Goal: Find specific page/section: Find specific page/section

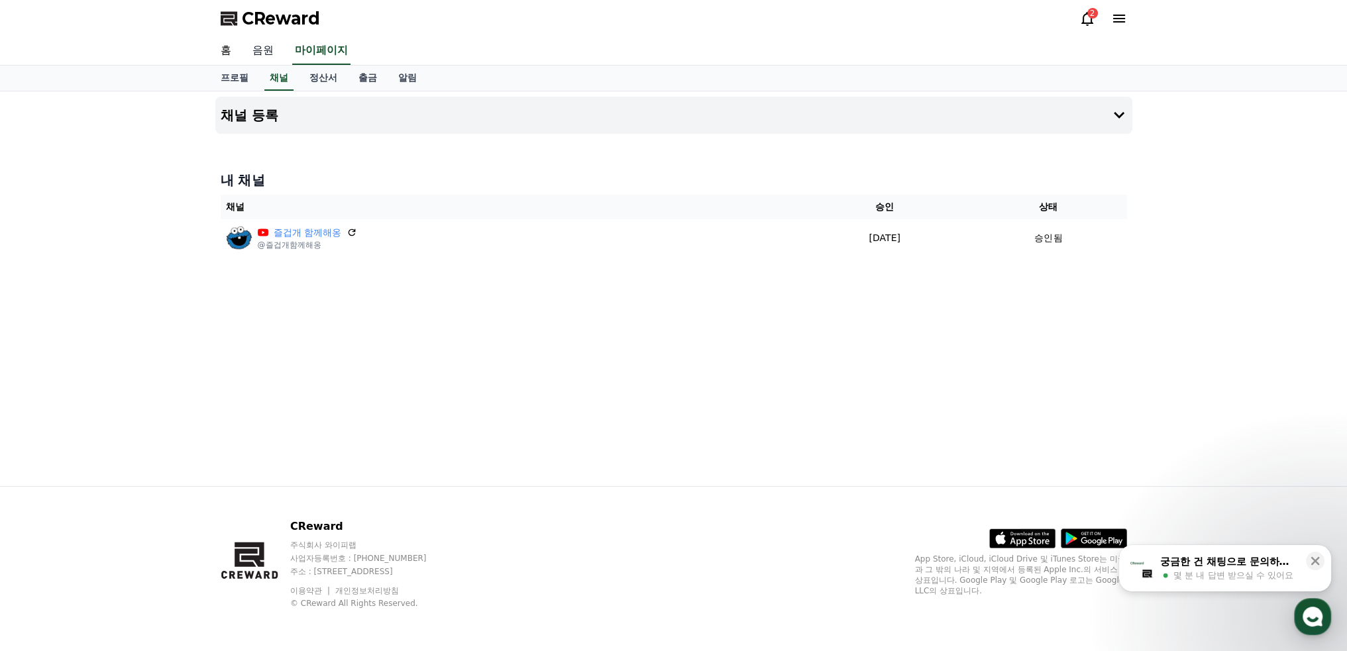
click at [262, 52] on link "음원" at bounding box center [263, 51] width 42 height 28
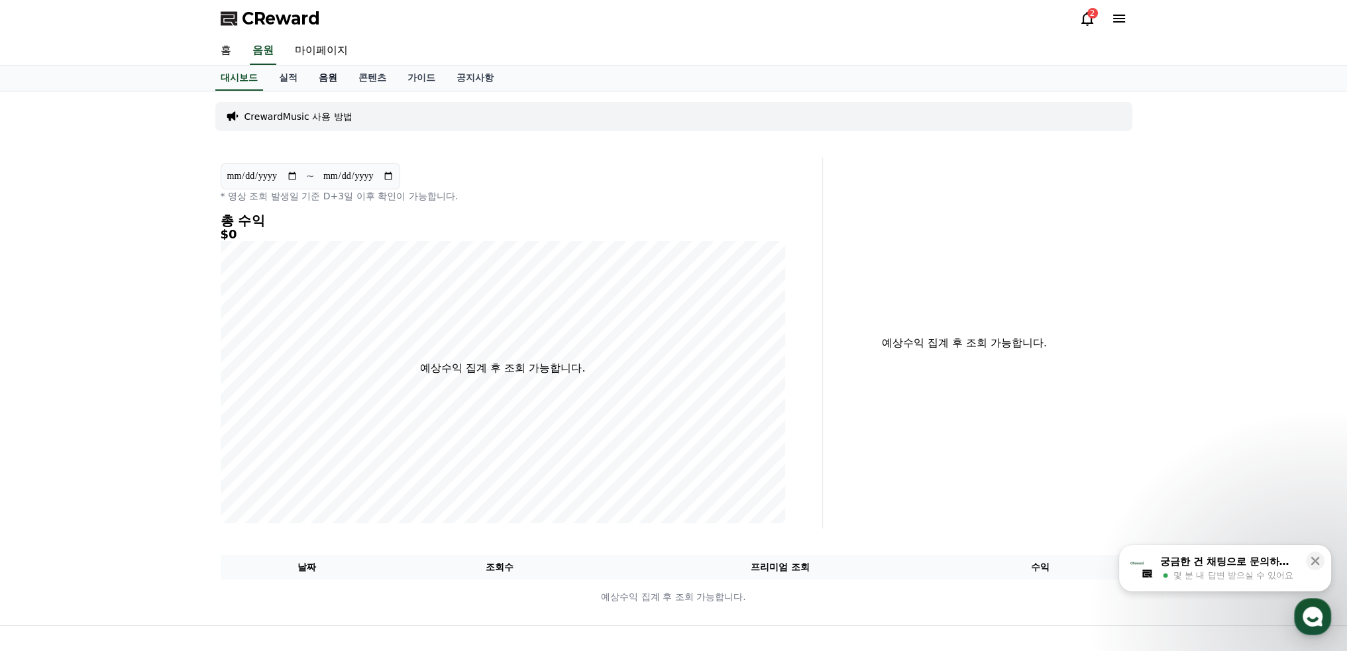
click at [329, 74] on link "음원" at bounding box center [328, 78] width 40 height 25
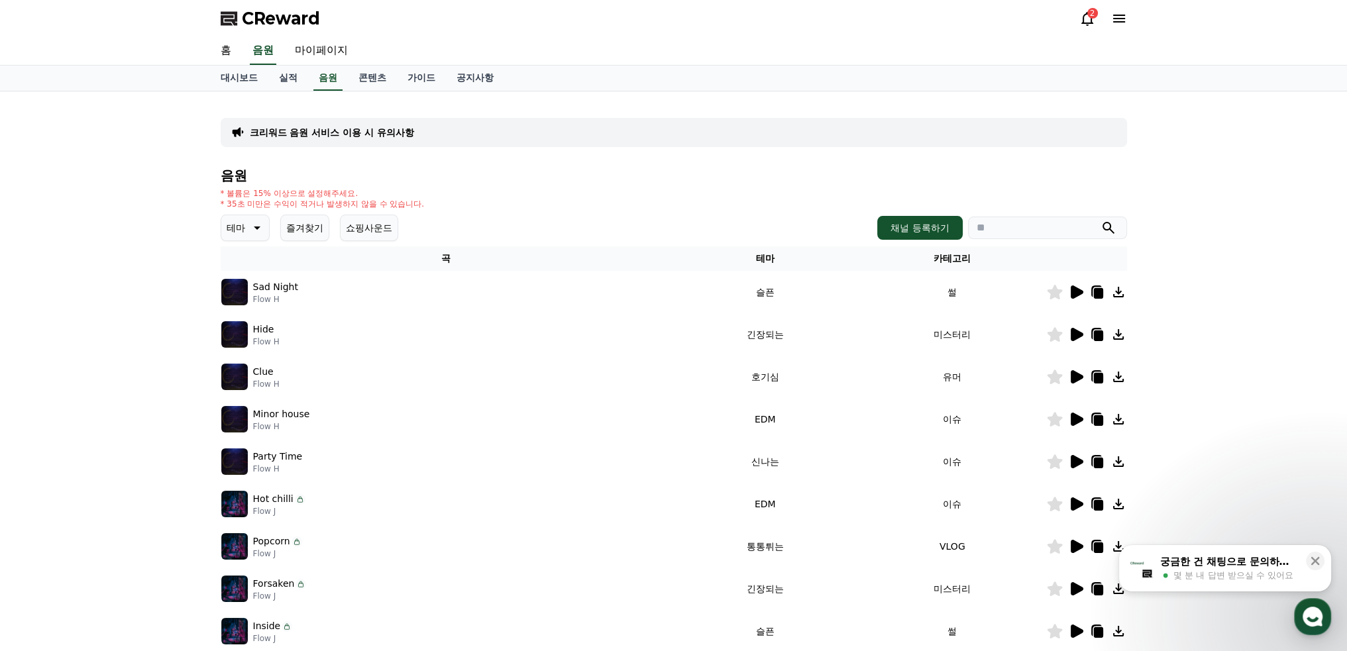
click at [302, 225] on button "즐겨찾기" at bounding box center [304, 228] width 49 height 27
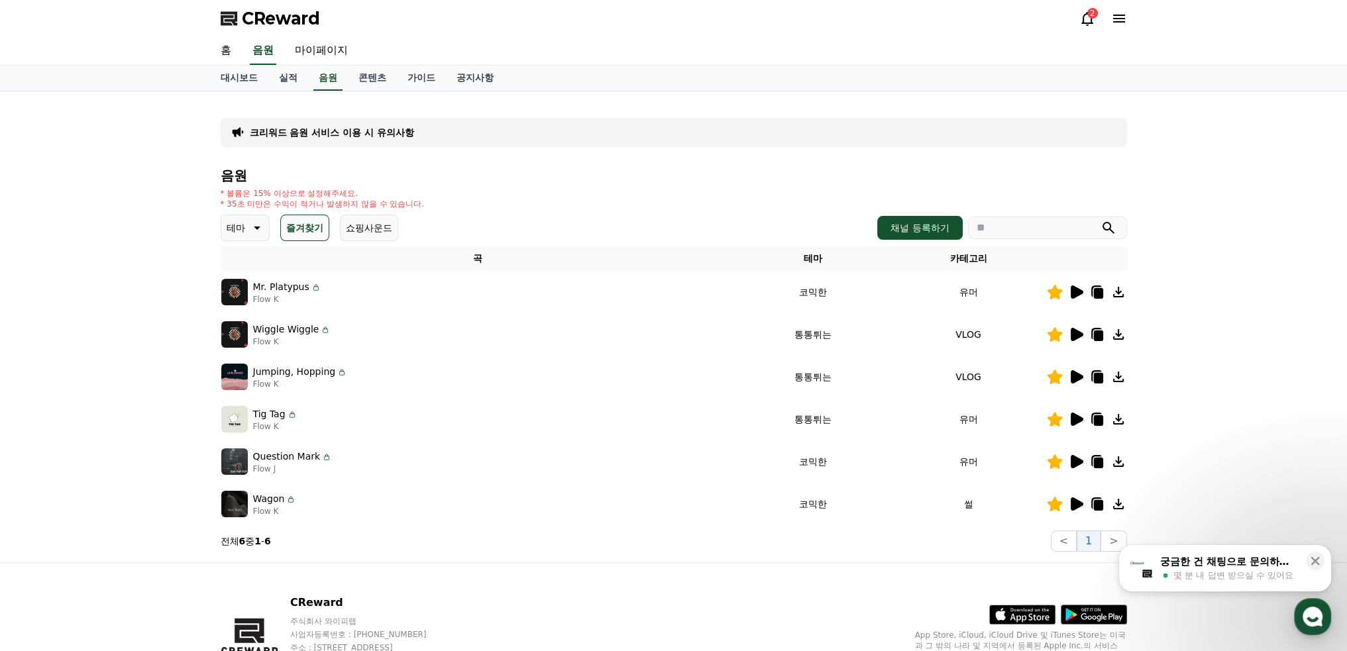
click at [1069, 291] on icon at bounding box center [1076, 292] width 16 height 16
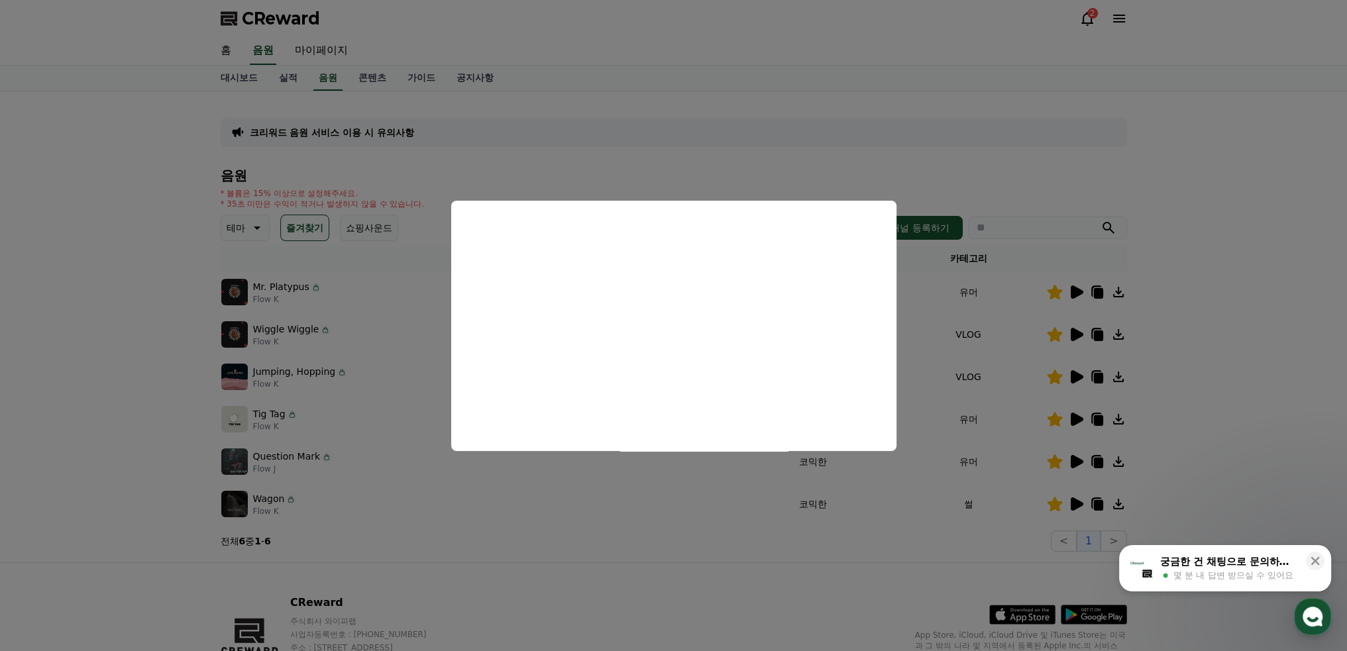
click at [856, 178] on button "close modal" at bounding box center [673, 325] width 1347 height 651
